Goal: Information Seeking & Learning: Learn about a topic

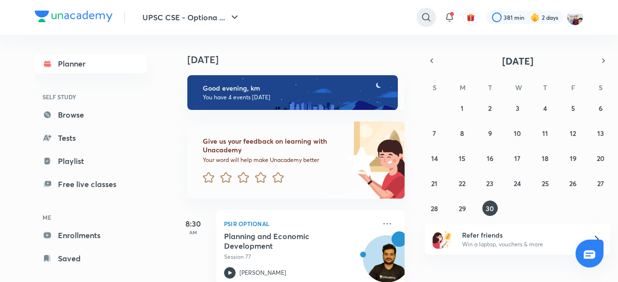
click at [423, 13] on icon at bounding box center [426, 18] width 12 height 12
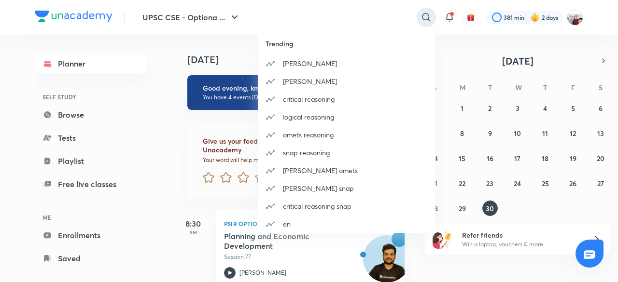
click at [423, 13] on div "Trending [PERSON_NAME] maths critical reasoning logical reasoning omets reasoni…" at bounding box center [309, 141] width 618 height 282
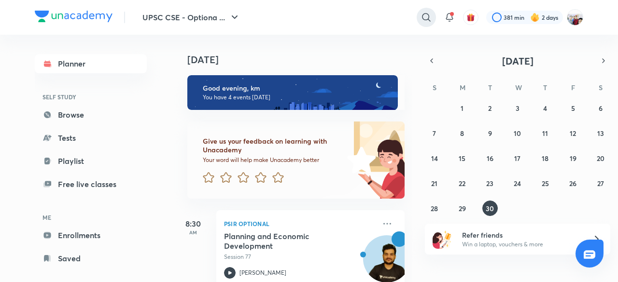
click at [423, 13] on icon at bounding box center [426, 18] width 12 height 12
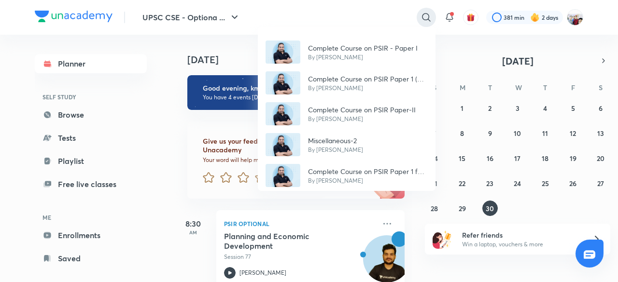
click at [423, 13] on div "Complete Course on PSIR - Paper I By [PERSON_NAME] Complete Course on PSIR Pape…" at bounding box center [309, 141] width 618 height 282
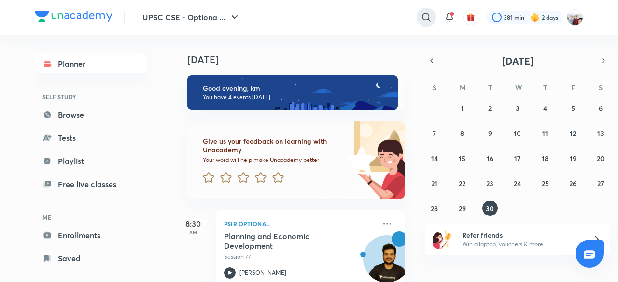
click at [424, 16] on icon at bounding box center [426, 18] width 12 height 12
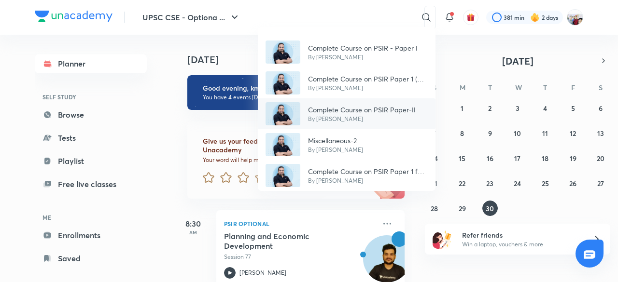
click at [383, 101] on div "Complete Course on PSIR Paper-II By [PERSON_NAME]" at bounding box center [347, 113] width 178 height 31
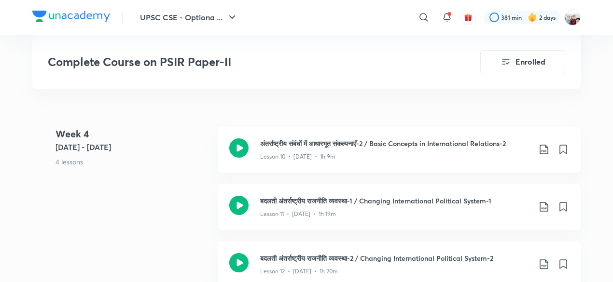
scroll to position [1062, 0]
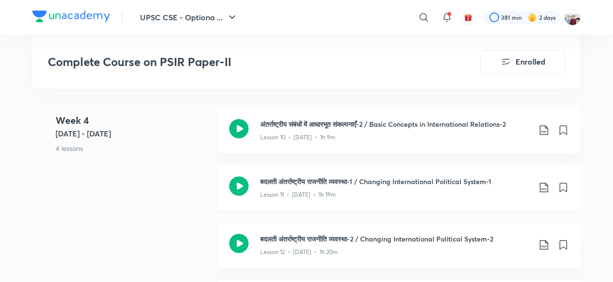
click at [341, 181] on h3 "बदलती अंतर्राष्ट्रीय राजनीति व्यवस्था-1 / Changing International Political Syst…" at bounding box center [395, 182] width 270 height 10
